Goal: Information Seeking & Learning: Learn about a topic

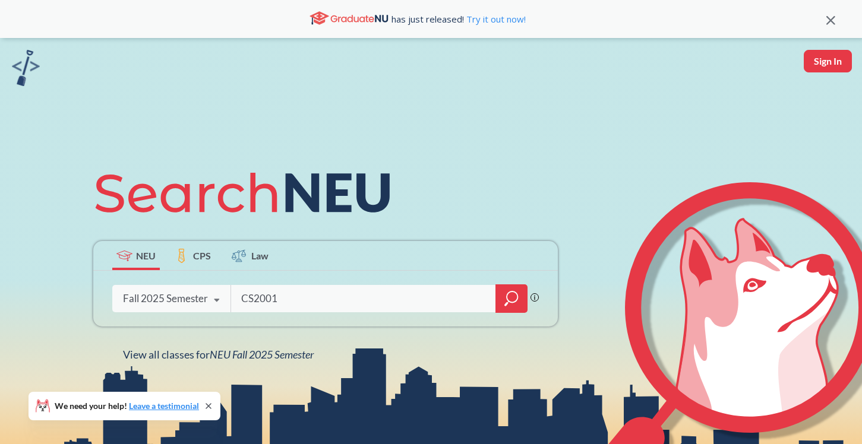
type input "CS2001"
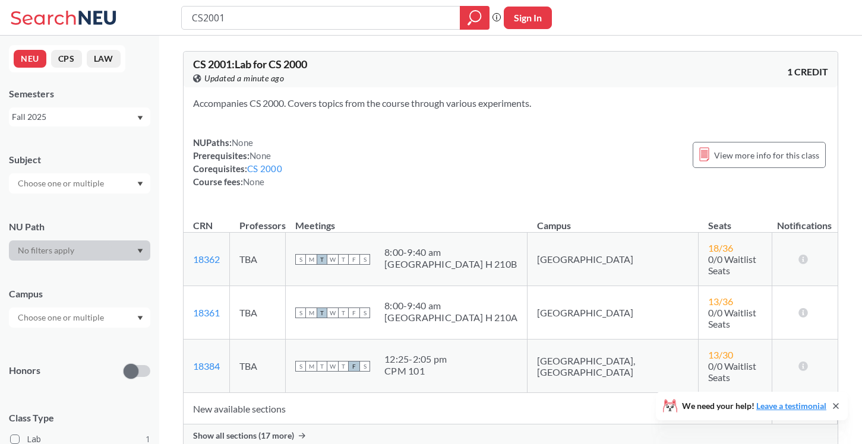
click at [257, 431] on span "Show all sections (17 more)" at bounding box center [243, 436] width 101 height 11
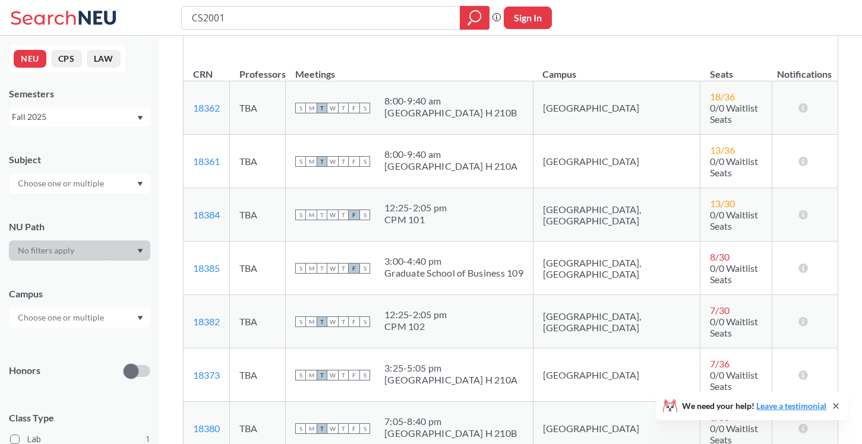
scroll to position [153, 0]
drag, startPoint x: 742, startPoint y: 159, endPoint x: 665, endPoint y: 147, distance: 77.6
click at [700, 147] on td "13 / 36 0/0 Waitlist Seats" at bounding box center [736, 160] width 72 height 53
click at [735, 147] on td "13 / 36 0/0 Waitlist Seats" at bounding box center [736, 160] width 72 height 53
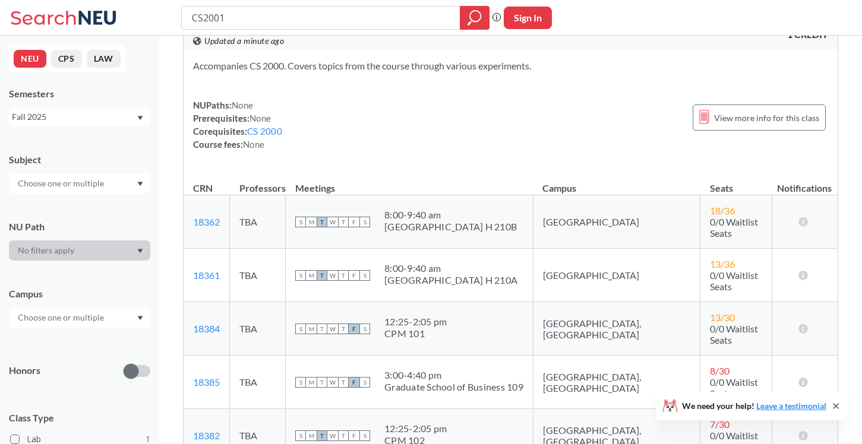
scroll to position [0, 0]
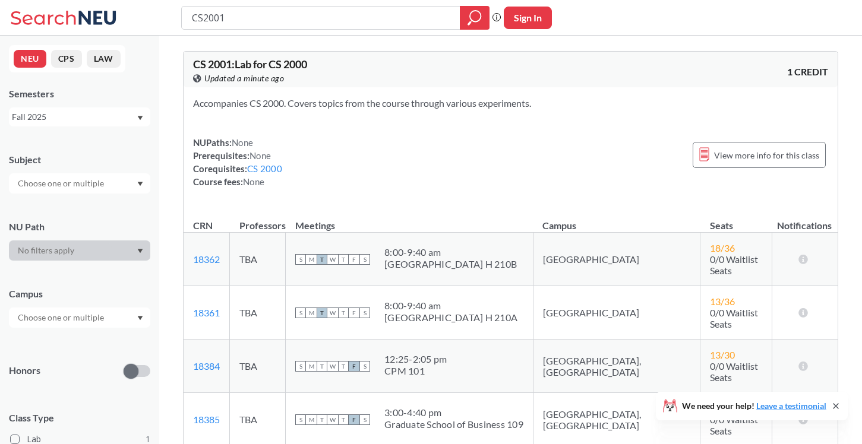
click at [502, 99] on section "Accompanies CS 2000. Covers topics from the course through various experiments." at bounding box center [510, 103] width 635 height 13
